Goal: Information Seeking & Learning: Learn about a topic

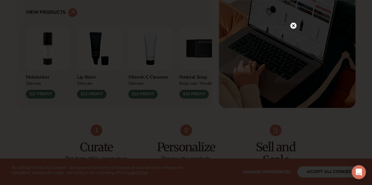
scroll to position [1089, 0]
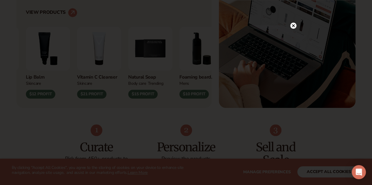
click at [292, 28] on circle at bounding box center [293, 26] width 6 height 6
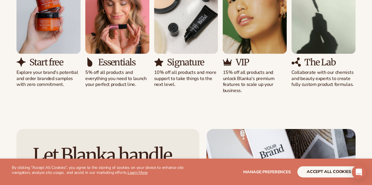
scroll to position [588, 0]
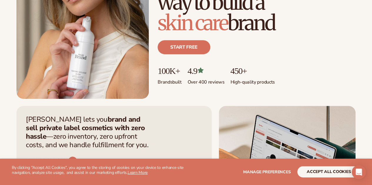
scroll to position [0, 0]
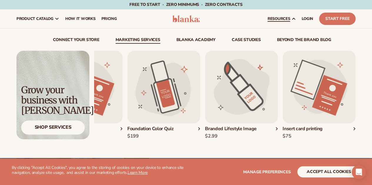
click at [262, 100] on img "4 / 5" at bounding box center [241, 87] width 73 height 73
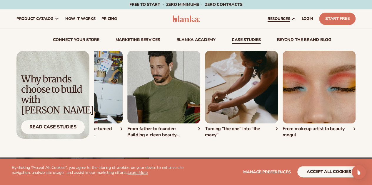
click at [239, 112] on img "3 / 4" at bounding box center [241, 87] width 73 height 73
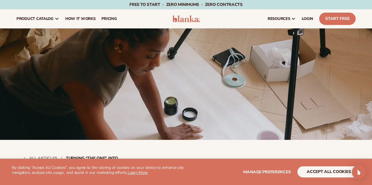
scroll to position [1089, 0]
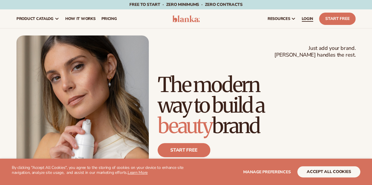
click at [308, 23] on link "LOGIN" at bounding box center [306, 18] width 17 height 19
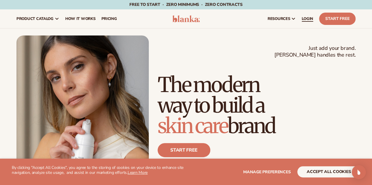
scroll to position [1089, 0]
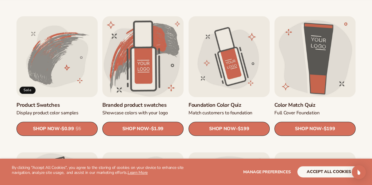
scroll to position [322, 0]
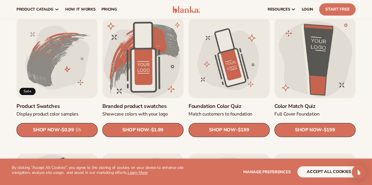
click at [72, 103] on link "Product Swatches" at bounding box center [56, 106] width 81 height 7
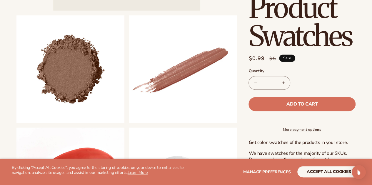
scroll to position [182, 0]
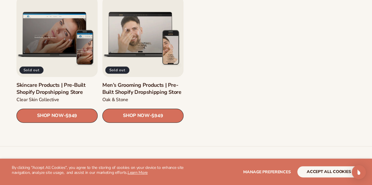
scroll to position [760, 0]
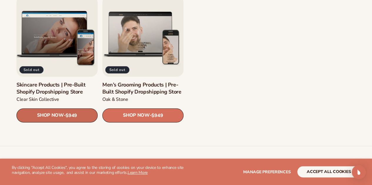
click at [60, 113] on span "SHOP NOW" at bounding box center [50, 116] width 26 height 6
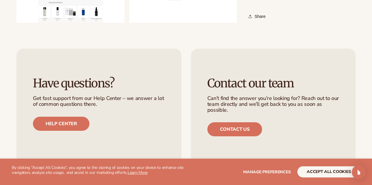
scroll to position [918, 0]
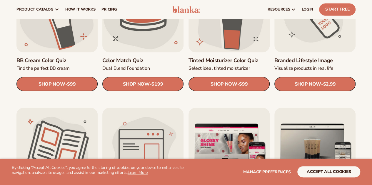
scroll to position [504, 0]
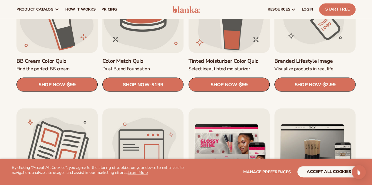
click at [336, 58] on link "Branded Lifestyle Image" at bounding box center [314, 61] width 81 height 7
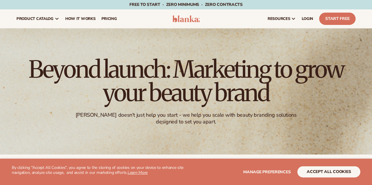
scroll to position [1089, 0]
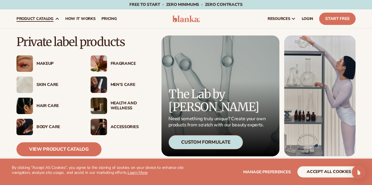
click at [44, 64] on div "Makeup" at bounding box center [57, 63] width 42 height 5
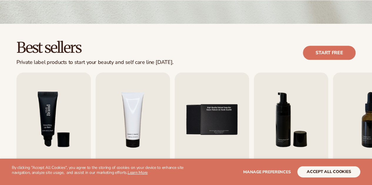
scroll to position [1089, 0]
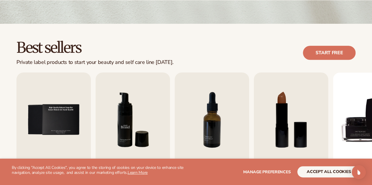
click at [144, 110] on img "6 / 9" at bounding box center [132, 120] width 74 height 95
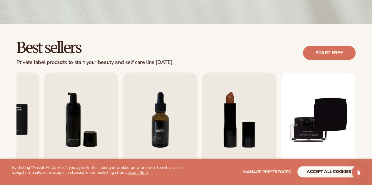
click at [190, 107] on img "7 / 9" at bounding box center [160, 120] width 74 height 95
click at [156, 122] on img "7 / 9" at bounding box center [160, 120] width 74 height 95
click at [319, 169] on button "accept all cookies" at bounding box center [328, 172] width 63 height 11
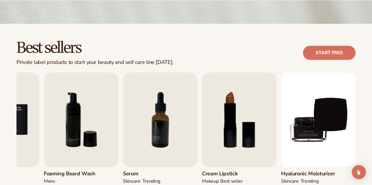
click at [152, 175] on h3 "Serum" at bounding box center [141, 174] width 37 height 6
click at [132, 174] on h3 "Serum" at bounding box center [141, 174] width 37 height 6
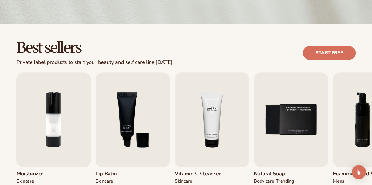
click at [192, 120] on img "4 / 9" at bounding box center [211, 120] width 74 height 95
